Goal: Task Accomplishment & Management: Manage account settings

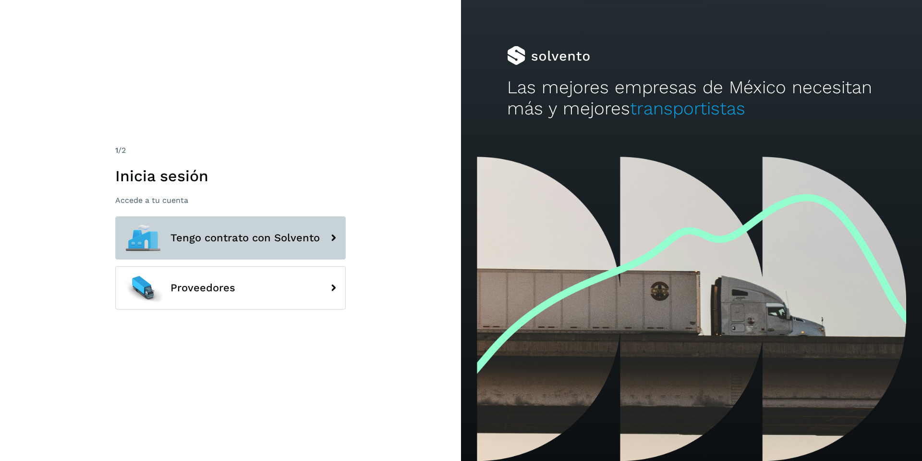
click at [200, 233] on span "Tengo contrato con Solvento" at bounding box center [245, 238] width 149 height 12
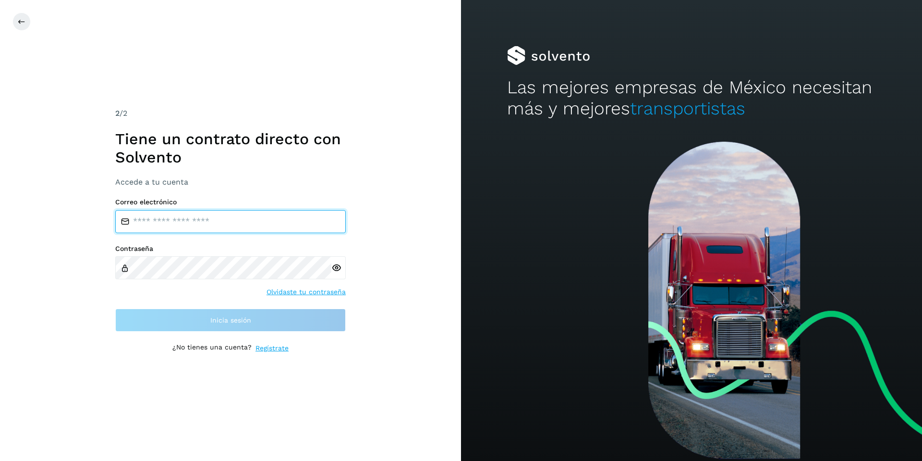
click at [217, 221] on input "email" at bounding box center [230, 221] width 231 height 23
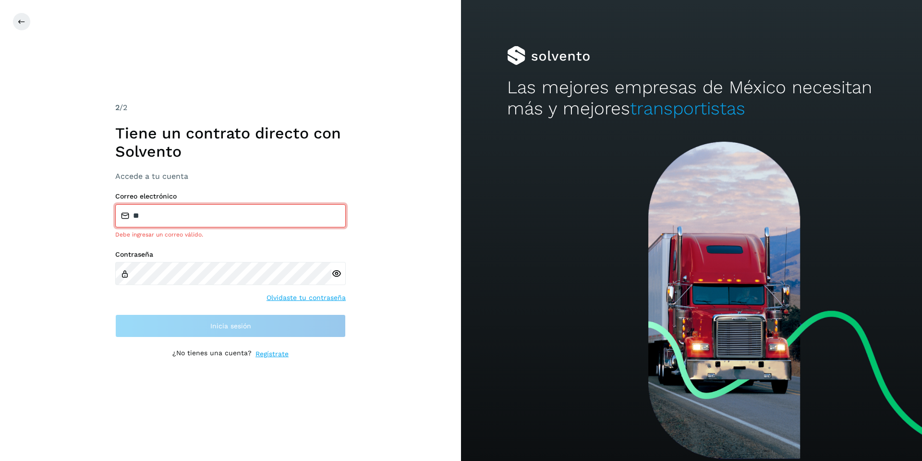
type input "**********"
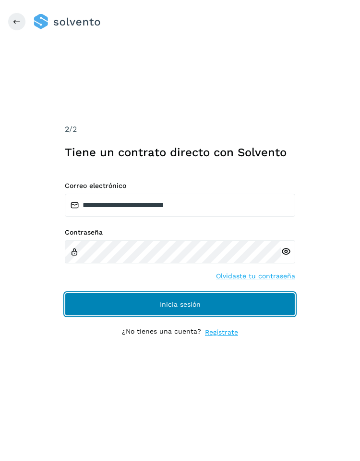
click at [187, 301] on span "Inicia sesión" at bounding box center [180, 304] width 41 height 7
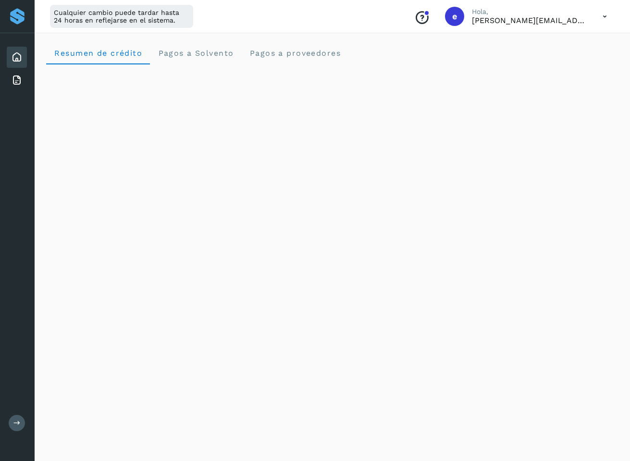
click at [21, 420] on button at bounding box center [17, 423] width 16 height 16
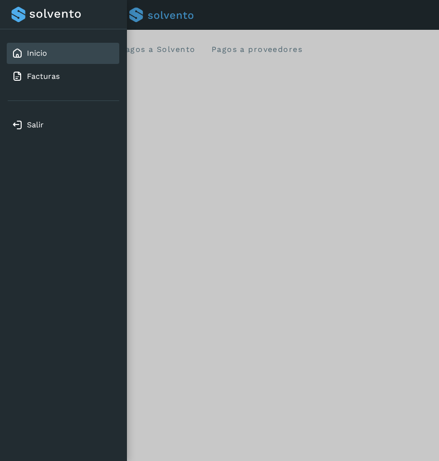
click at [268, 197] on div at bounding box center [219, 230] width 439 height 461
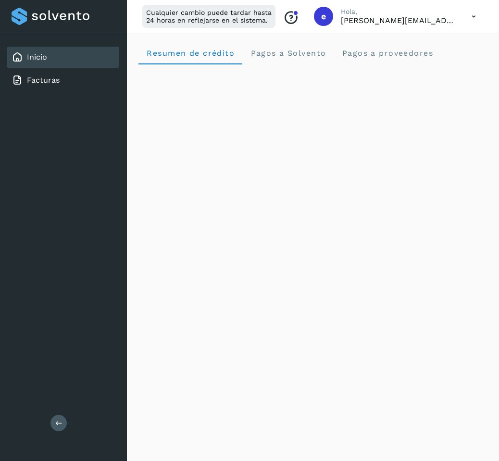
click at [472, 17] on icon at bounding box center [474, 17] width 20 height 20
click at [429, 62] on div "Cerrar sesión" at bounding box center [425, 62] width 114 height 18
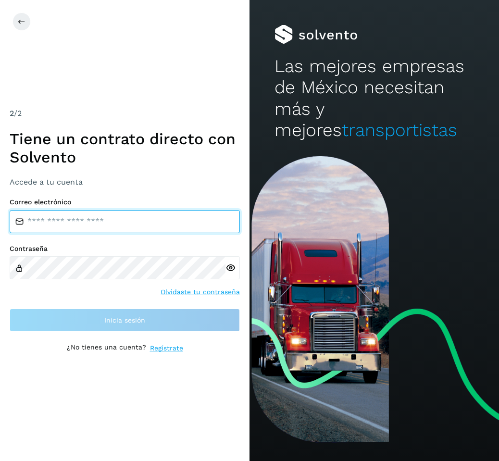
click at [178, 221] on input "email" at bounding box center [125, 221] width 230 height 23
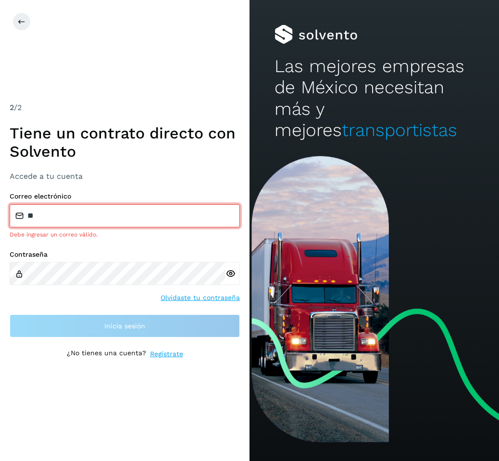
type input "**********"
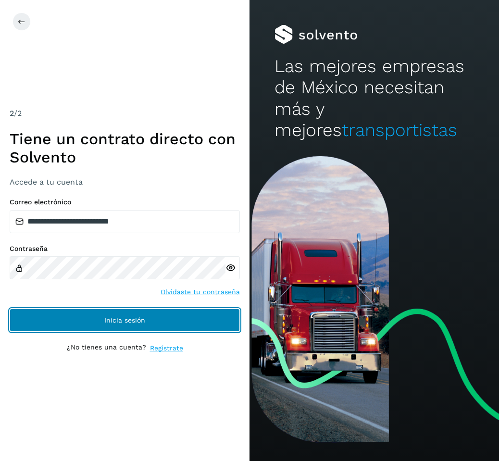
drag, startPoint x: 182, startPoint y: 323, endPoint x: 821, endPoint y: 284, distance: 640.2
click at [499, 284] on html "**********" at bounding box center [249, 230] width 499 height 461
click at [135, 323] on span "Inicia sesión" at bounding box center [124, 320] width 41 height 7
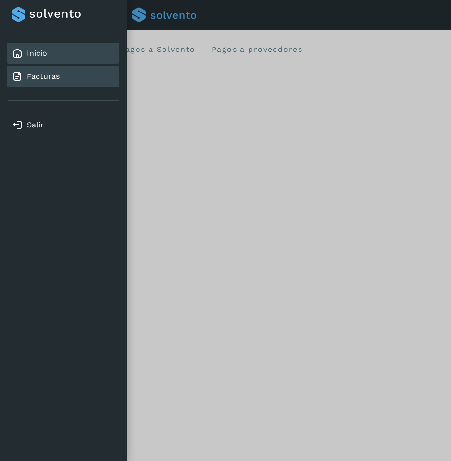
click at [25, 73] on div "Facturas" at bounding box center [36, 77] width 48 height 12
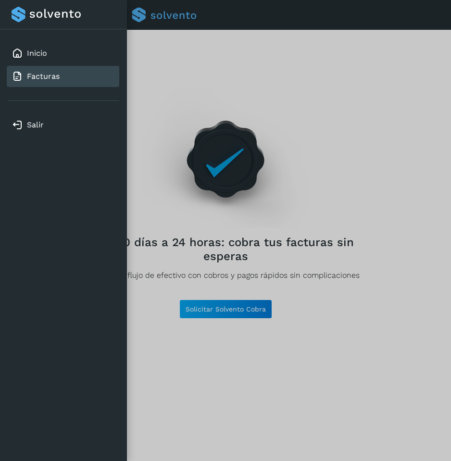
click at [281, 211] on div at bounding box center [225, 230] width 451 height 461
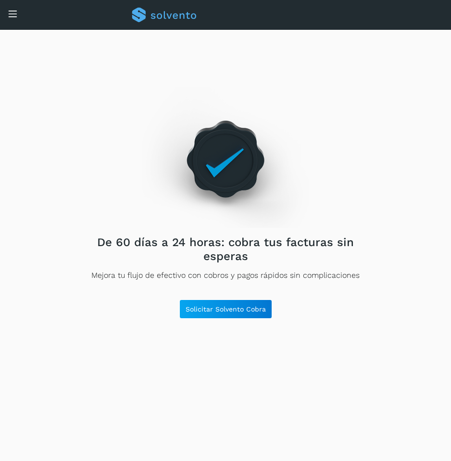
click at [13, 13] on icon at bounding box center [13, 14] width 10 height 10
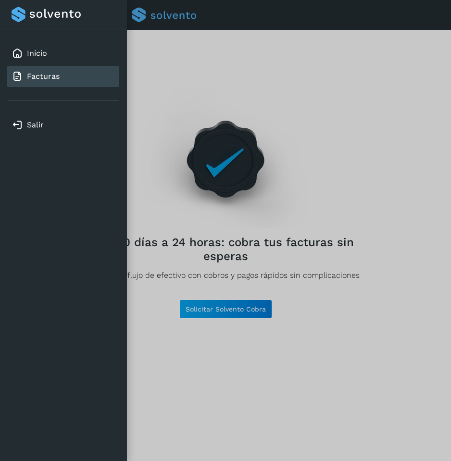
click at [443, 117] on div at bounding box center [225, 230] width 451 height 461
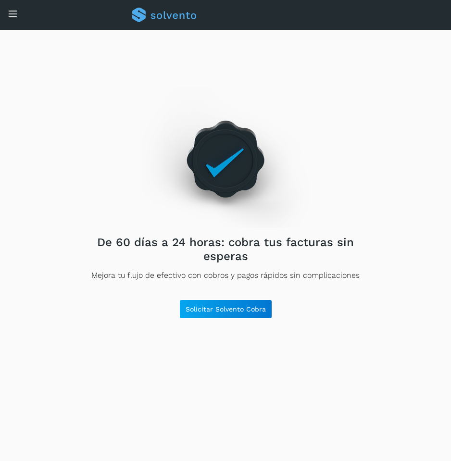
click at [18, 18] on div "Conoce nuestros beneficios e Hola, ernesto+temporal@solvento.mx" at bounding box center [225, 15] width 451 height 30
click at [13, 12] on icon at bounding box center [13, 14] width 10 height 10
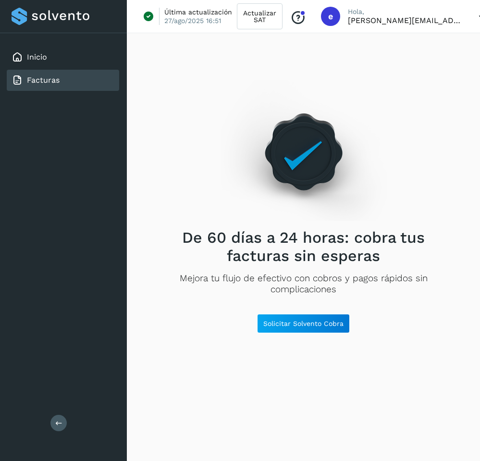
click at [477, 14] on icon at bounding box center [481, 17] width 20 height 20
